Goal: Task Accomplishment & Management: Use online tool/utility

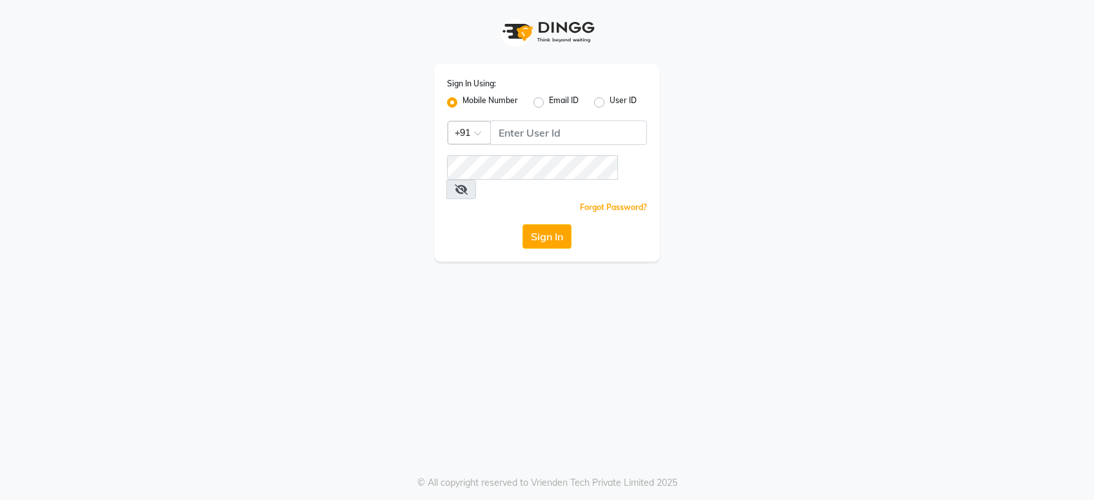
click at [508, 133] on input "Username" at bounding box center [568, 133] width 157 height 25
type input "9970707948"
click at [535, 224] on button "Sign In" at bounding box center [546, 236] width 49 height 25
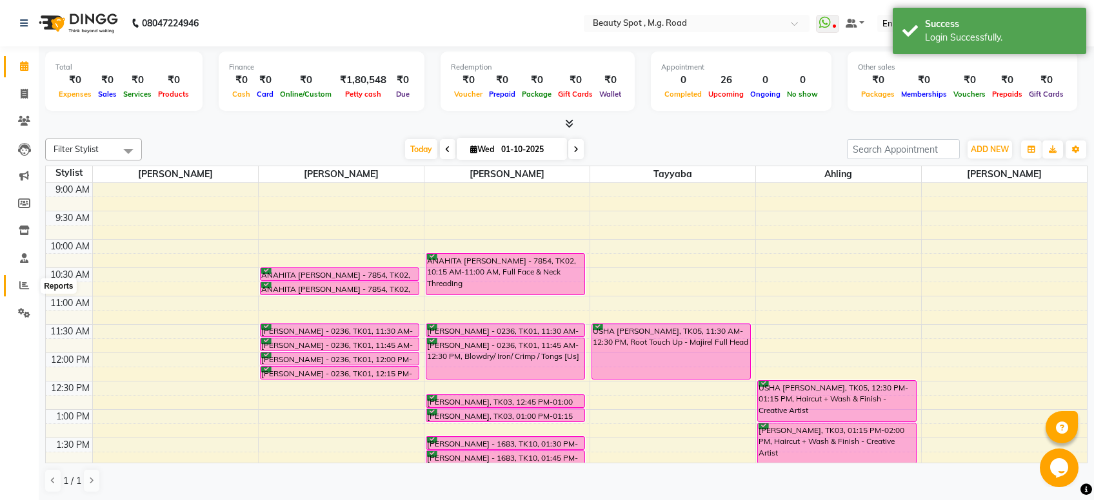
click at [17, 293] on span at bounding box center [24, 286] width 23 height 15
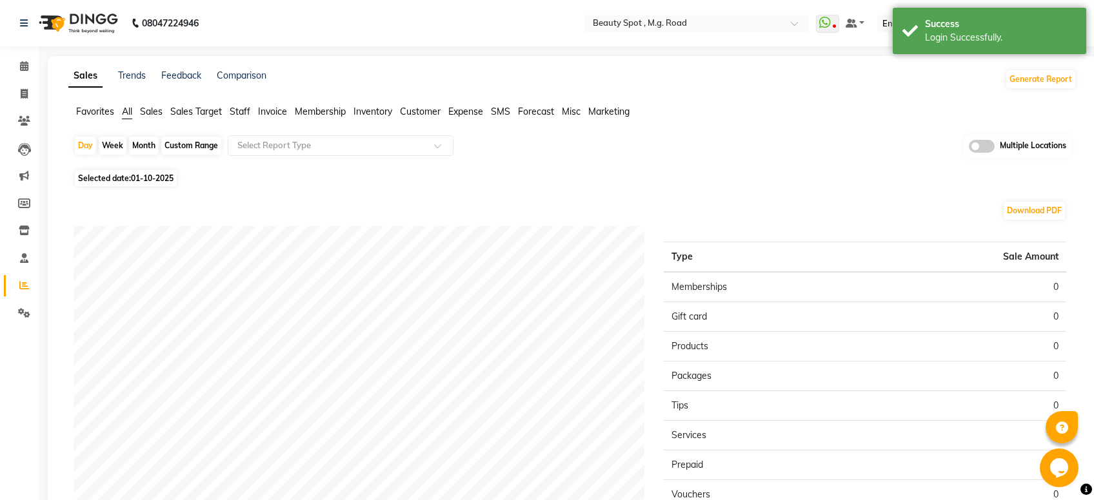
click at [238, 113] on span "Staff" at bounding box center [240, 112] width 21 height 12
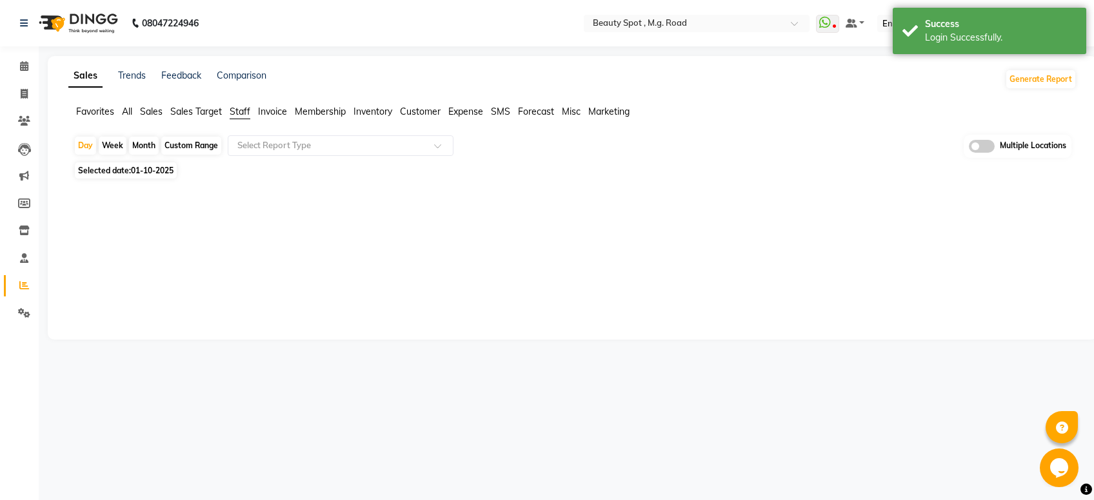
click at [153, 141] on div "Month" at bounding box center [144, 146] width 30 height 18
select select "10"
select select "2025"
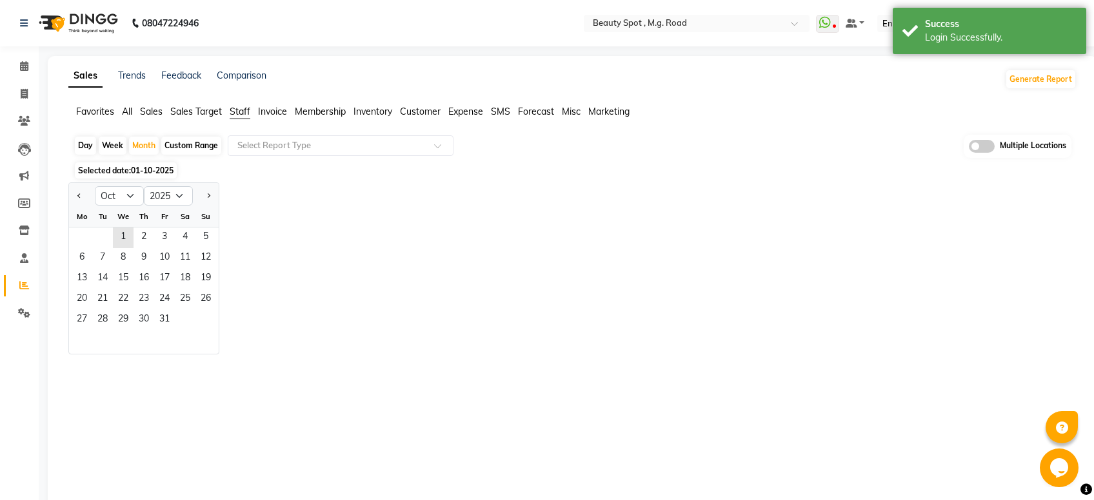
click at [459, 111] on span "Expense" at bounding box center [465, 112] width 35 height 12
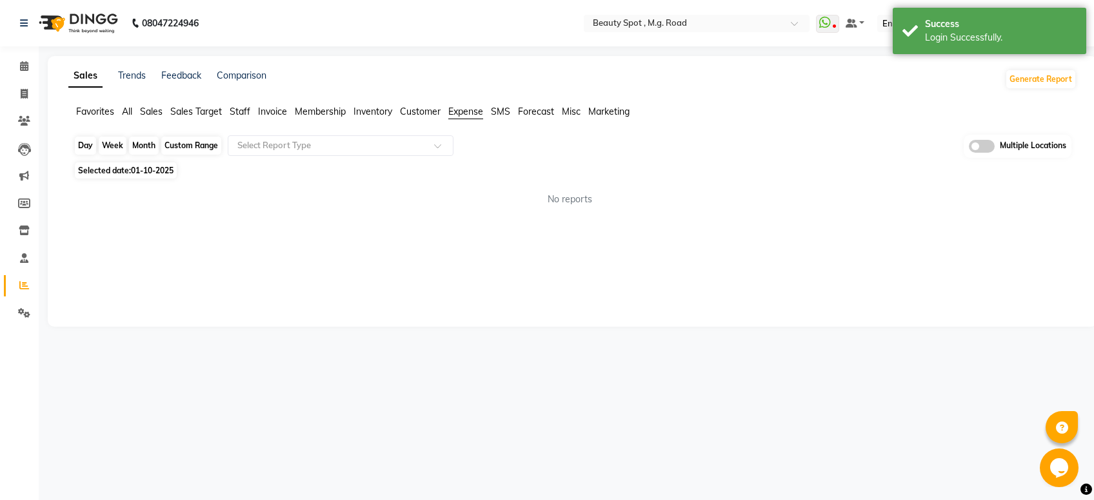
click at [144, 148] on div "Month" at bounding box center [144, 146] width 30 height 18
select select "10"
select select "2025"
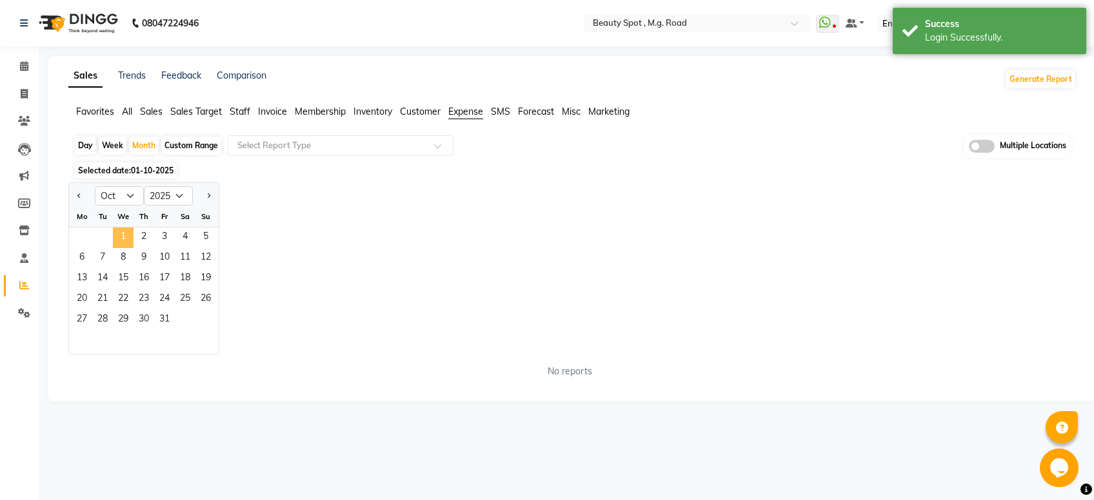
click at [120, 246] on span "1" at bounding box center [123, 238] width 21 height 21
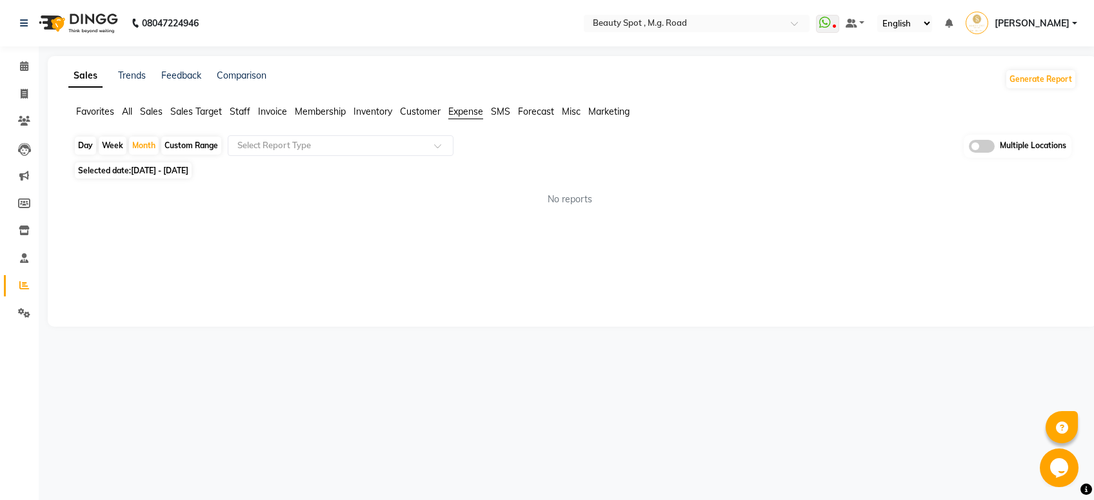
click at [144, 171] on span "01-10-2025 - 31-10-2025" at bounding box center [159, 171] width 57 height 10
select select "10"
select select "2025"
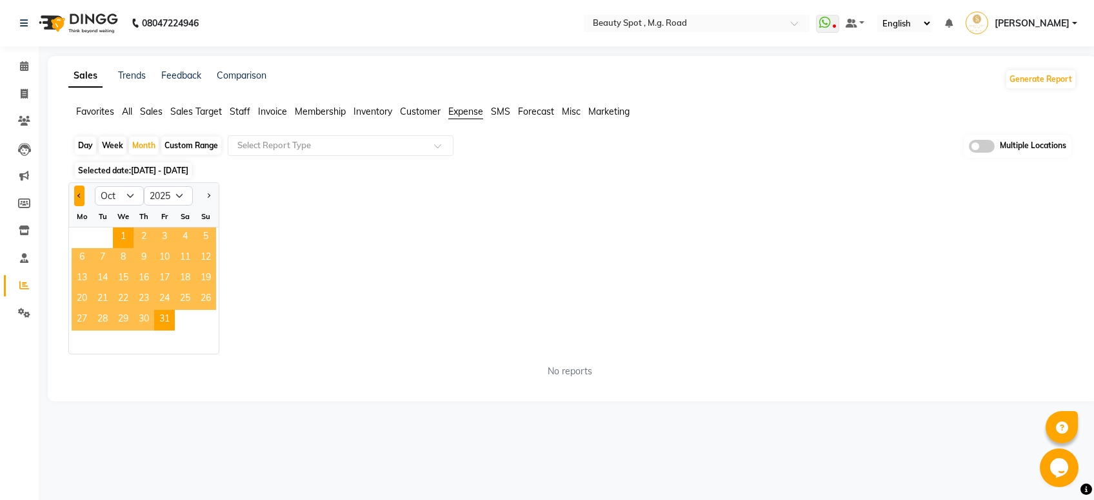
click at [79, 196] on span "Previous month" at bounding box center [79, 195] width 5 height 5
select select "9"
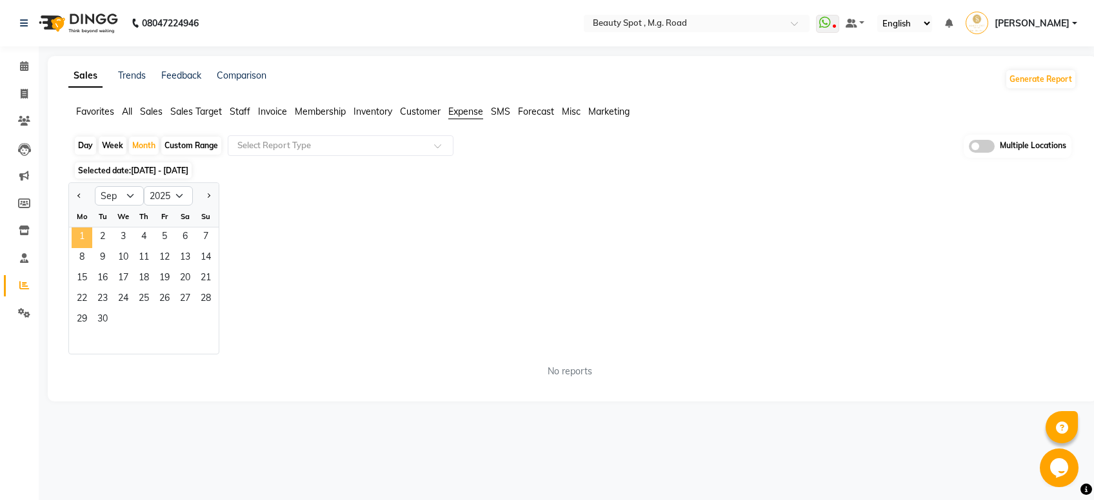
click at [88, 235] on span "1" at bounding box center [82, 238] width 21 height 21
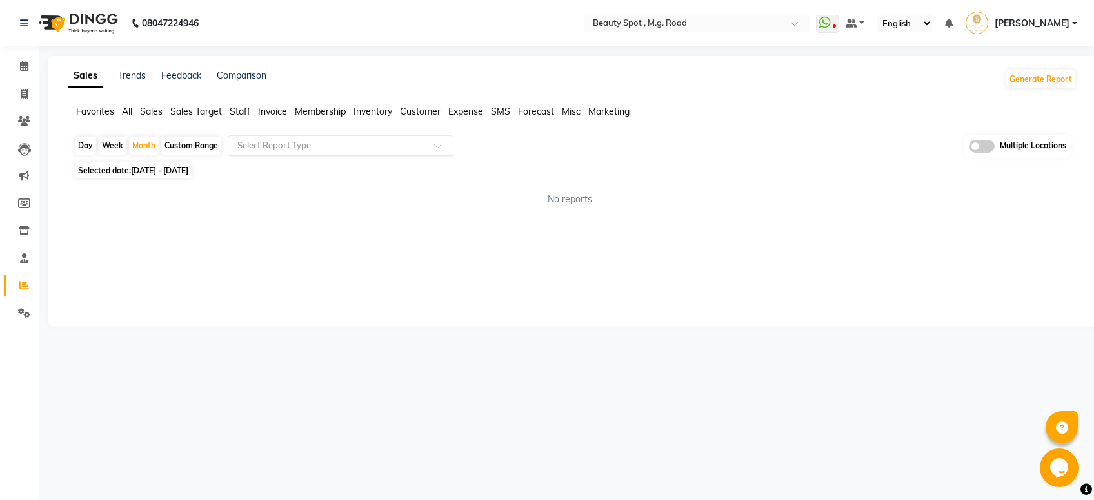
click at [364, 151] on input "text" at bounding box center [328, 145] width 186 height 13
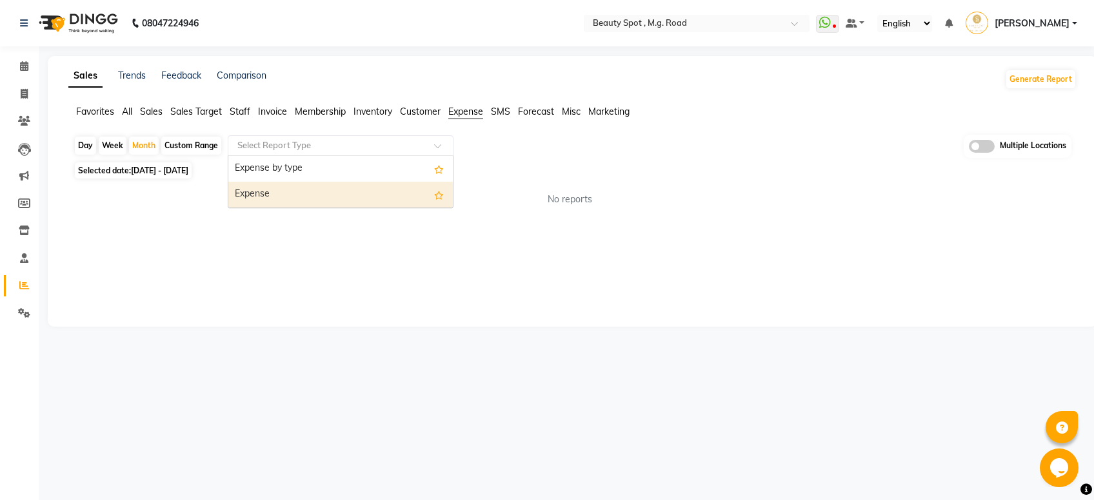
click at [279, 199] on div "Expense" at bounding box center [340, 195] width 224 height 26
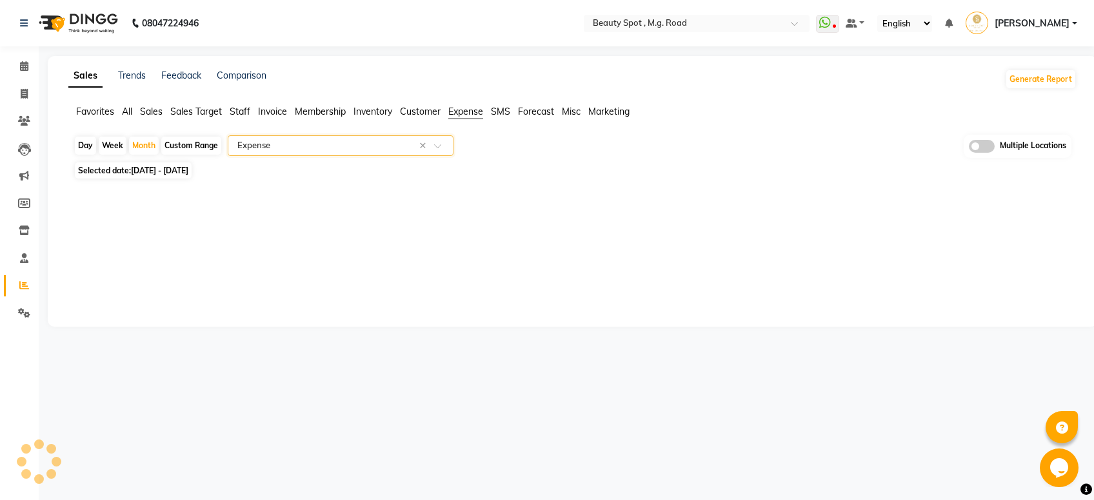
select select "full_report"
select select "csv"
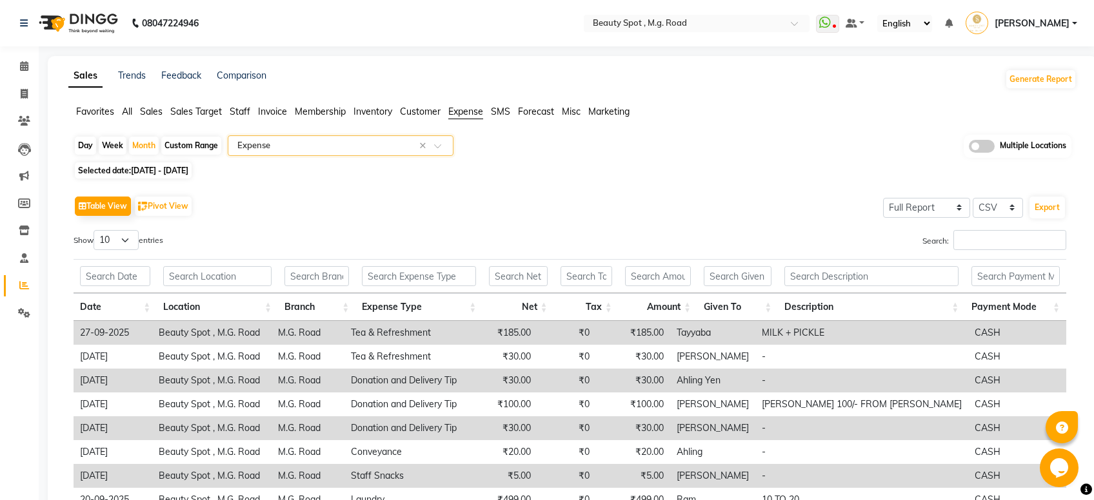
click at [978, 151] on span at bounding box center [982, 146] width 26 height 13
click at [969, 148] on input "checkbox" at bounding box center [969, 148] width 0 height 0
click at [584, 149] on span "Beauty Spot , M.G. Road x" at bounding box center [584, 147] width 230 height 22
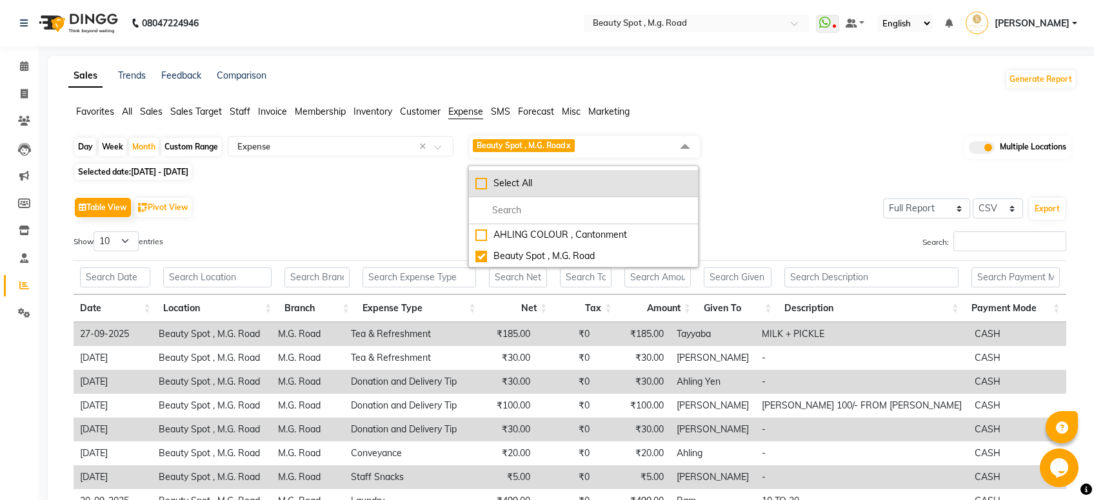
click at [481, 180] on div "Select All" at bounding box center [583, 184] width 216 height 14
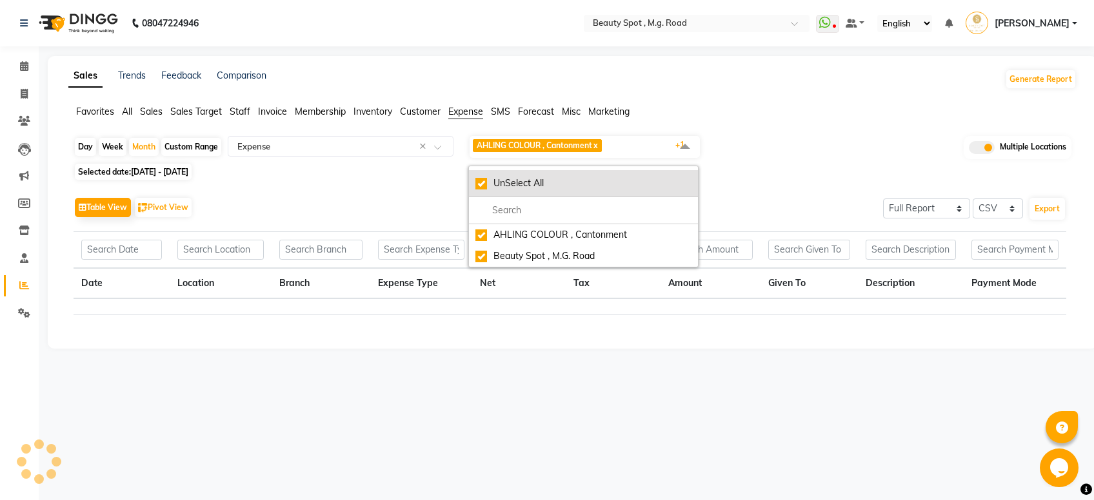
checkbox input "true"
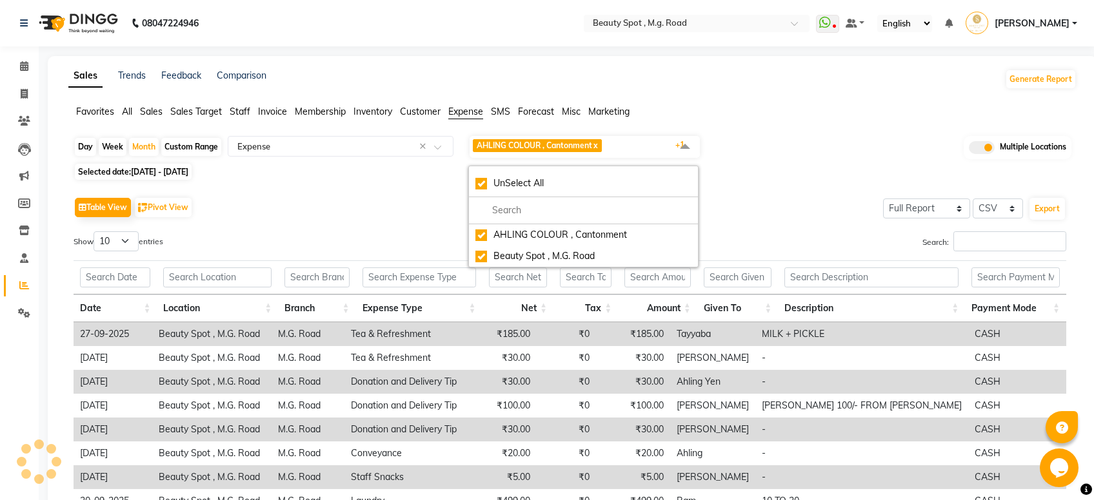
scroll to position [156, 0]
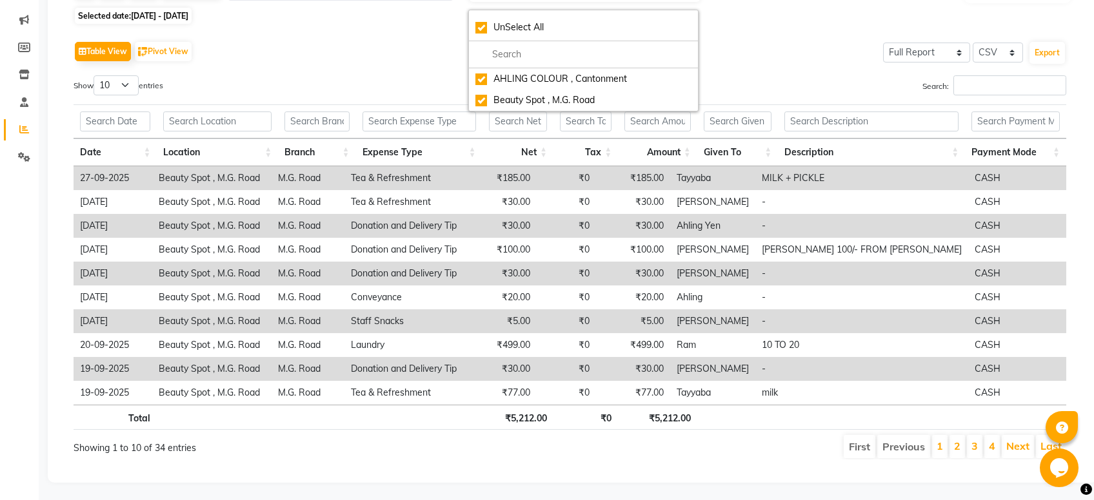
click at [284, 39] on div "Table View Pivot View Select Full Report Filtered Report Select CSV PDF Export" at bounding box center [570, 51] width 992 height 27
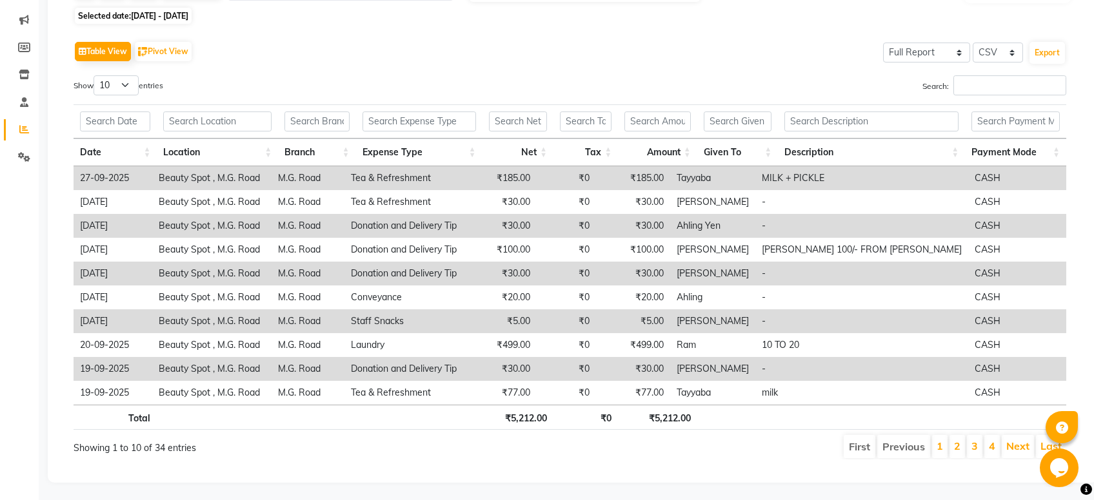
scroll to position [0, 0]
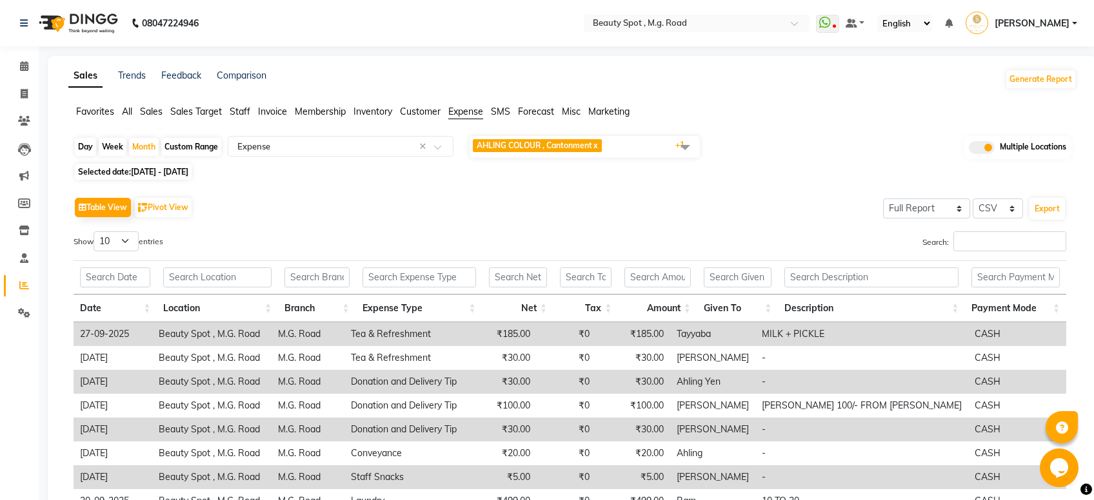
click at [149, 110] on span "Sales" at bounding box center [151, 112] width 23 height 12
